Goal: Register for event/course

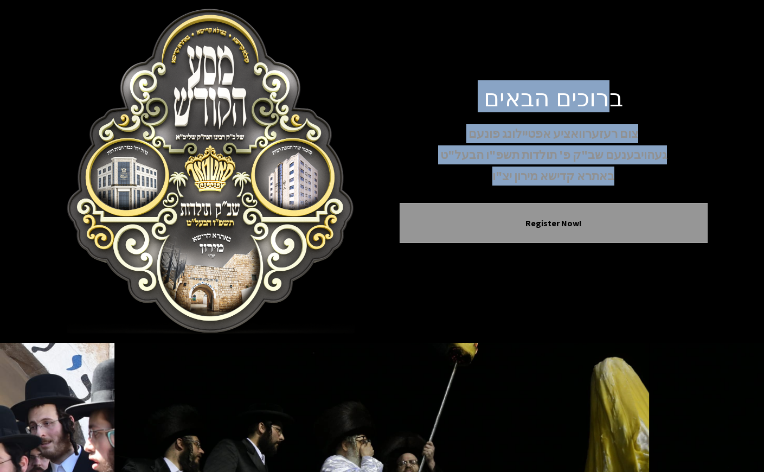
drag, startPoint x: 633, startPoint y: 95, endPoint x: 451, endPoint y: 181, distance: 201.5
click at [451, 181] on div "ברוכים הבאים צום רעזערוואציע אפטיילונג פונעם געהויבענעם שב"ק פ' תולדות תשפ"ו הב…" at bounding box center [554, 171] width 308 height 178
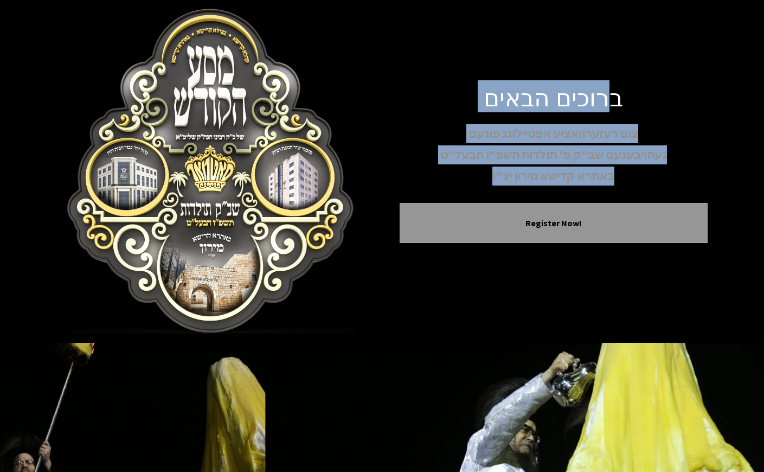
click at [451, 181] on p "באתרא קדישא מירון יצ"ו" at bounding box center [554, 175] width 308 height 19
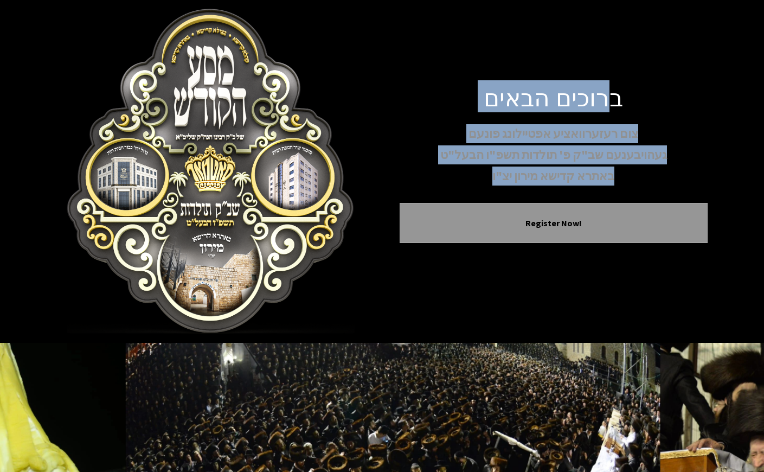
drag, startPoint x: 602, startPoint y: 110, endPoint x: 452, endPoint y: 184, distance: 167.5
click at [452, 184] on div "ברוכים הבאים צום רעזערוואציע אפטיילונג פונעם געהויבענעם שב"ק פ' תולדות תשפ"ו הב…" at bounding box center [554, 171] width 308 height 178
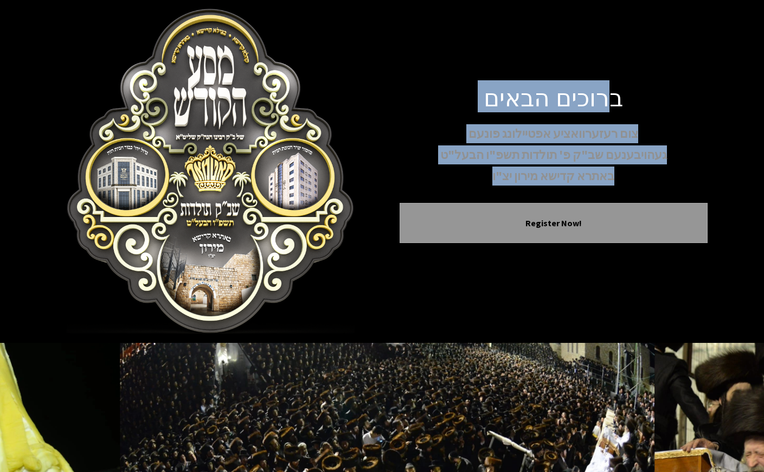
click at [452, 184] on p "באתרא קדישא מירון יצ"ו" at bounding box center [554, 175] width 308 height 19
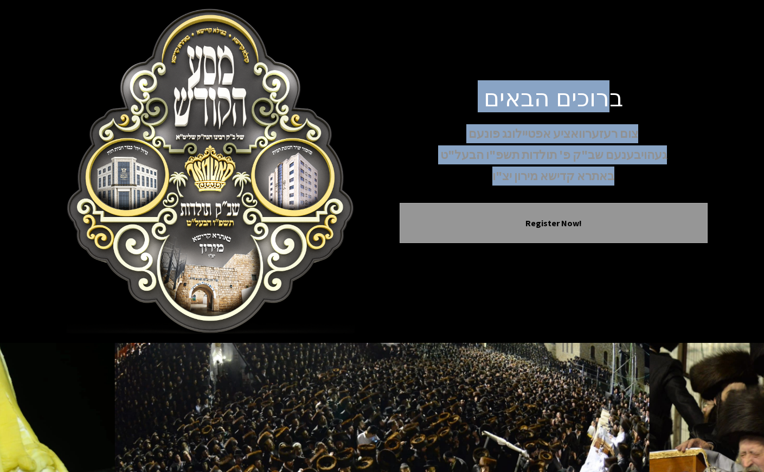
drag, startPoint x: 452, startPoint y: 184, endPoint x: 618, endPoint y: 99, distance: 186.7
click at [618, 99] on div "ברוכים הבאים צום רעזערוואציע אפטיילונג פונעם געהויבענעם שב"ק פ' תולדות תשפ"ו הב…" at bounding box center [554, 171] width 308 height 178
click at [618, 99] on h1 "ברוכים הבאים" at bounding box center [554, 96] width 308 height 29
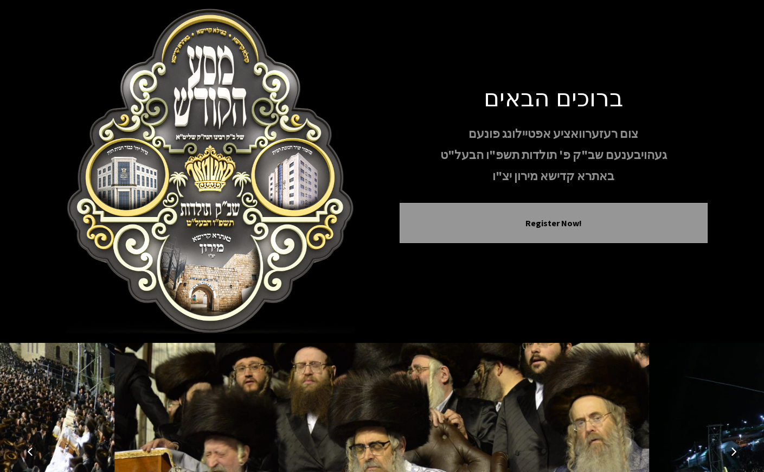
scroll to position [134, 0]
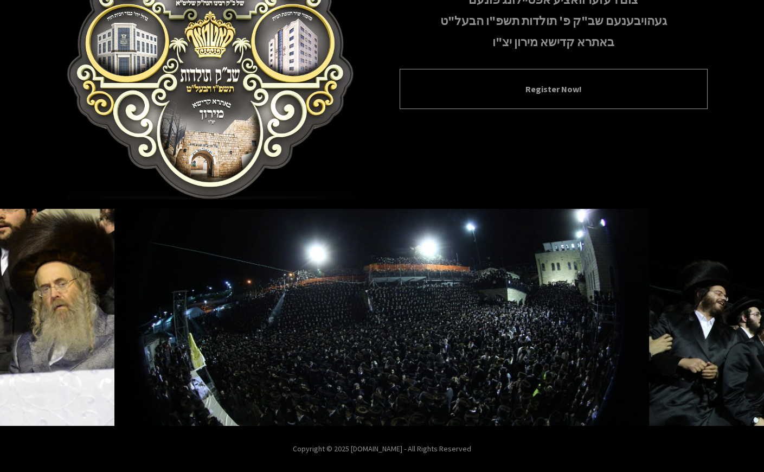
click at [555, 98] on div "Register Now!" at bounding box center [554, 89] width 308 height 40
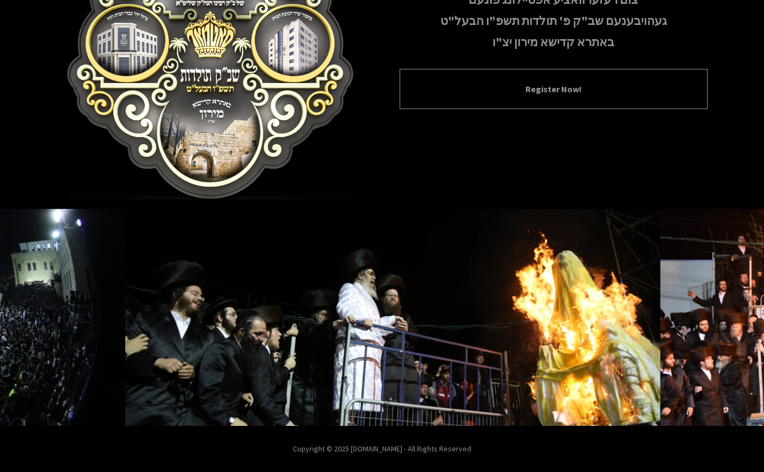
click at [554, 86] on button "Register Now!" at bounding box center [553, 88] width 281 height 13
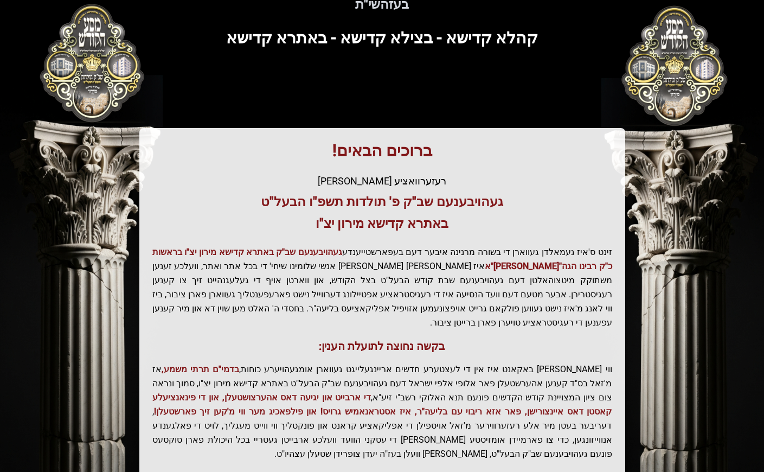
scroll to position [156, 0]
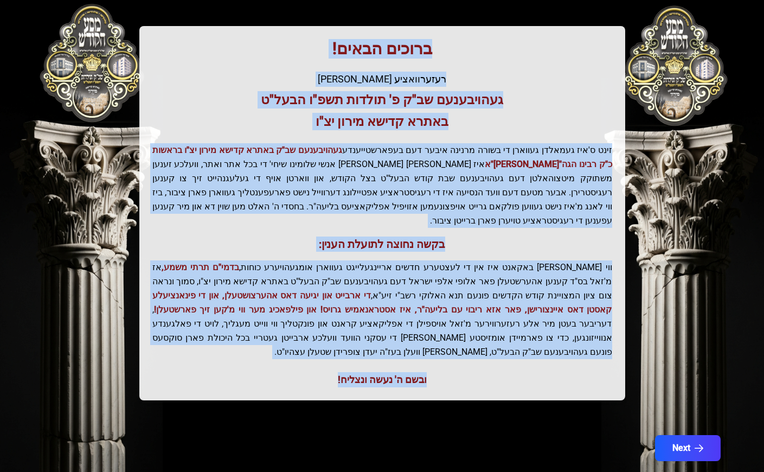
drag, startPoint x: 458, startPoint y: 55, endPoint x: 230, endPoint y: 364, distance: 384.3
click at [230, 364] on div "ברוכים הבאים! רעזערוואציע אפטיילונג פונעם געהויבענעם שב"ק פ' תולדות תשפ"ו הבעל"…" at bounding box center [382, 213] width 486 height 374
click at [235, 372] on div "ובשם ה' נעשה ונצליח!" at bounding box center [382, 379] width 460 height 15
click at [332, 268] on p "ווי שוין ברייט באקאנט איז אין די לעצטערע חדשים אריינגעלייגט געווארן אומגעהויערע…" at bounding box center [382, 309] width 460 height 99
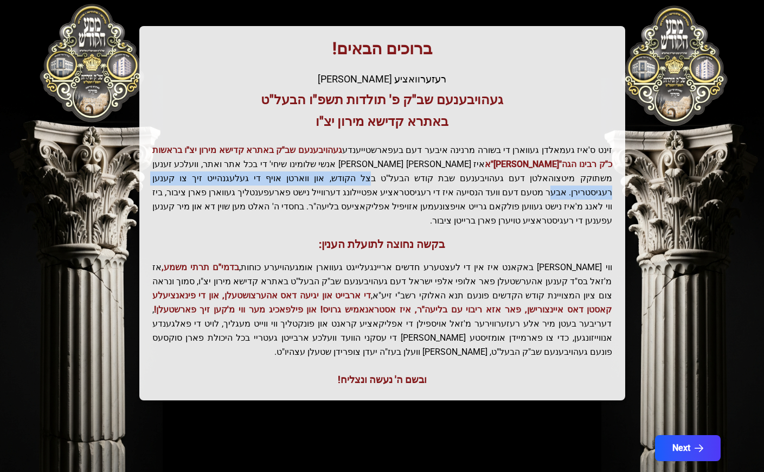
drag, startPoint x: 282, startPoint y: 178, endPoint x: 512, endPoint y: 178, distance: 229.3
click at [512, 178] on p "זינט ס'איז געמאלדן געווארן די בשורה מרנינה איבער דעם בעפארשטייענדע געהויבענעם ש…" at bounding box center [382, 185] width 460 height 85
drag, startPoint x: 598, startPoint y: 182, endPoint x: 533, endPoint y: 192, distance: 65.3
click at [533, 192] on p "זינט ס'איז געמאלדן געווארן די בשורה מרנינה איבער דעם בעפארשטייענדע געהויבענעם ש…" at bounding box center [382, 185] width 460 height 85
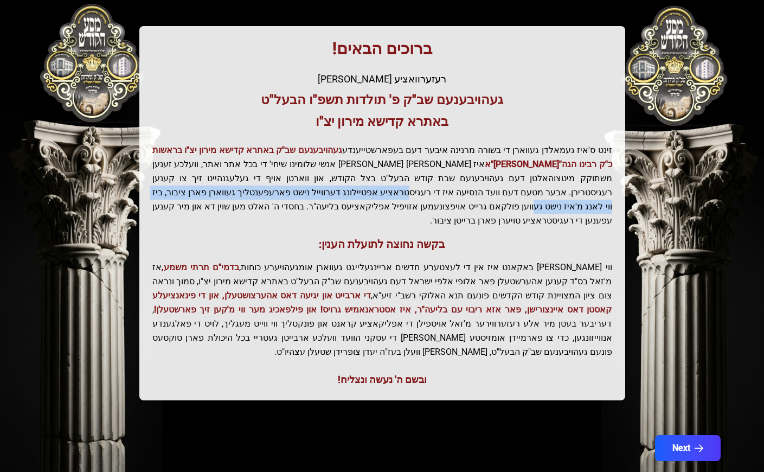
drag, startPoint x: 590, startPoint y: 193, endPoint x: 286, endPoint y: 196, distance: 304.7
click at [286, 196] on p "זינט ס'איז געמאלדן געווארן די בשורה מרנינה איבער דעם בעפארשטייענדע געהויבענעם ש…" at bounding box center [382, 185] width 460 height 85
drag, startPoint x: 481, startPoint y: 196, endPoint x: 167, endPoint y: 196, distance: 313.9
click at [167, 196] on p "זינט ס'איז געמאלדן געווארן די בשורה מרנינה איבער דעם בעפארשטייענדע געהויבענעם ש…" at bounding box center [382, 185] width 460 height 85
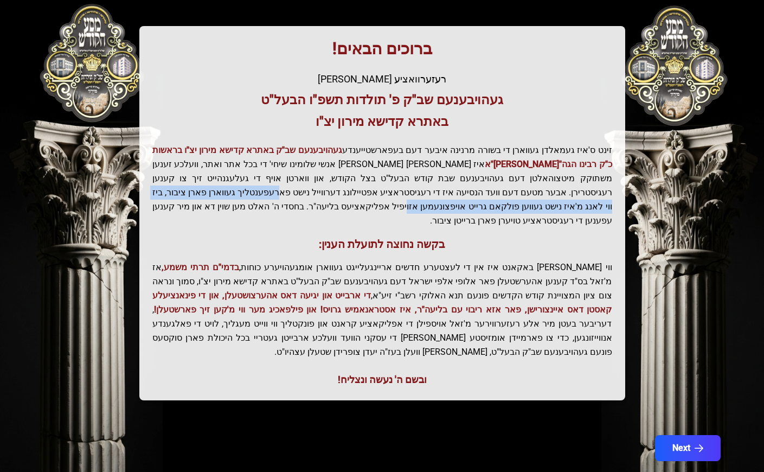
click at [167, 196] on p "זינט ס'איז געמאלדן געווארן די בשורה מרנינה איבער דעם בעפארשטייענדע געהויבענעם ש…" at bounding box center [382, 185] width 460 height 85
drag, startPoint x: 247, startPoint y: 196, endPoint x: 447, endPoint y: 192, distance: 200.6
click at [444, 192] on p "זינט ס'איז געמאלדן געווארן די בשורה מרנינה איבער דעם בעפארשטייענדע געהויבענעם ש…" at bounding box center [382, 185] width 460 height 85
click at [545, 192] on p "זינט ס'איז געמאלדן געווארן די בשורה מרנינה איבער דעם בעפארשטייענדע געהויבענעם ש…" at bounding box center [382, 185] width 460 height 85
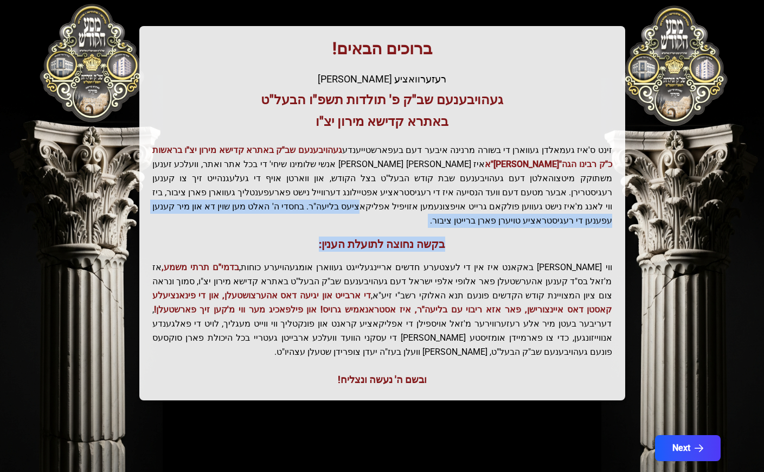
drag, startPoint x: 593, startPoint y: 202, endPoint x: 295, endPoint y: 214, distance: 298.4
click at [295, 214] on div "ברוכים הבאים! רעזערוואציע אפטיילונג פונעם געהויבענעם שב"ק פ' תולדות תשפ"ו הבעל"…" at bounding box center [382, 213] width 486 height 374
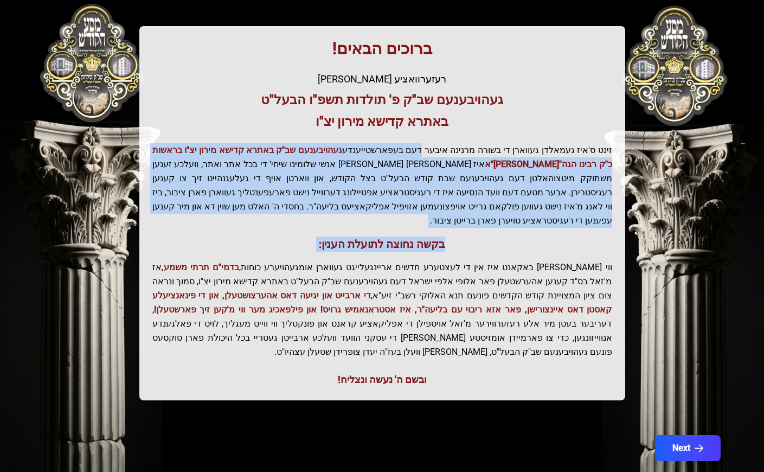
drag, startPoint x: 295, startPoint y: 214, endPoint x: 426, endPoint y: 134, distance: 152.8
click at [426, 134] on div "ברוכים הבאים! רעזערוואציע אפטיילונג פונעם געהויבענעם שב"ק פ' תולדות תשפ"ו הבעל"…" at bounding box center [382, 213] width 486 height 374
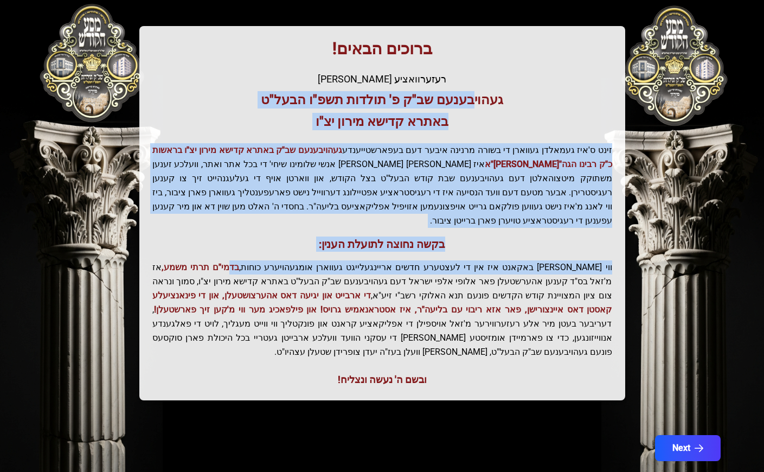
drag, startPoint x: 468, startPoint y: 102, endPoint x: 291, endPoint y: 255, distance: 234.5
click at [291, 255] on div "ברוכים הבאים! רעזערוואציע אפטיילונג פונעם געהויבענעם שב"ק פ' תולדות תשפ"ו הבעל"…" at bounding box center [382, 213] width 486 height 374
click at [239, 262] on span "בדמי"ם תרתי משמע," at bounding box center [201, 267] width 78 height 10
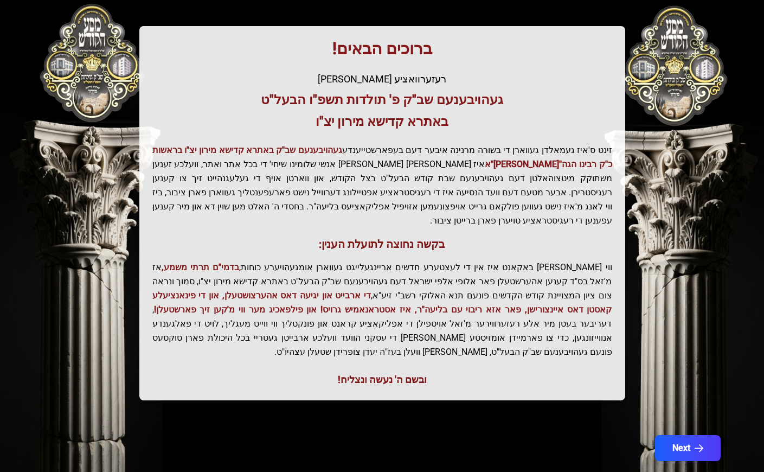
click at [474, 236] on h3 "בקשה נחוצה לתועלת הענין:" at bounding box center [382, 243] width 460 height 15
